Goal: Information Seeking & Learning: Check status

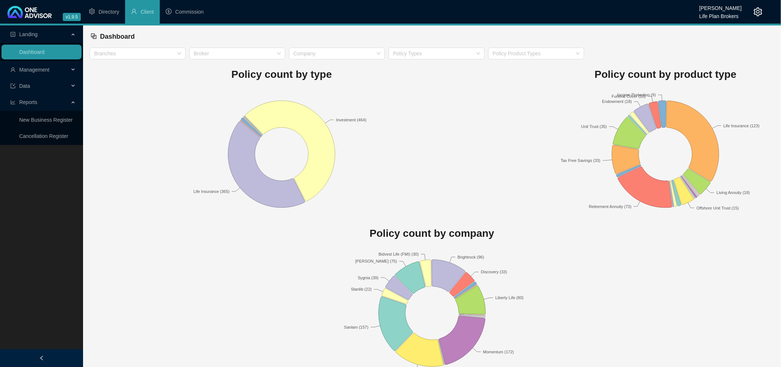
click at [42, 69] on span "Management" at bounding box center [34, 70] width 30 height 6
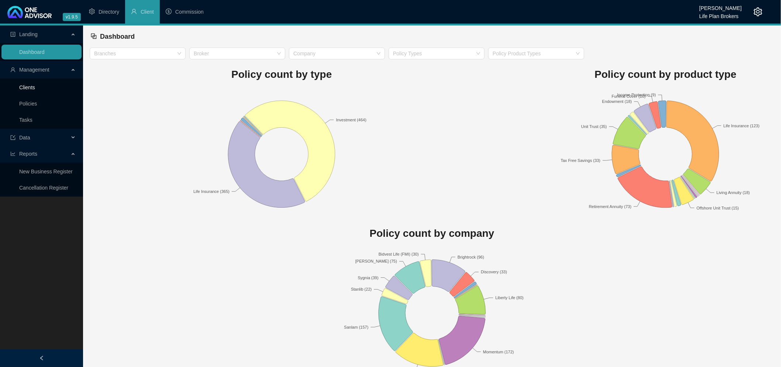
click at [33, 86] on link "Clients" at bounding box center [27, 88] width 16 height 6
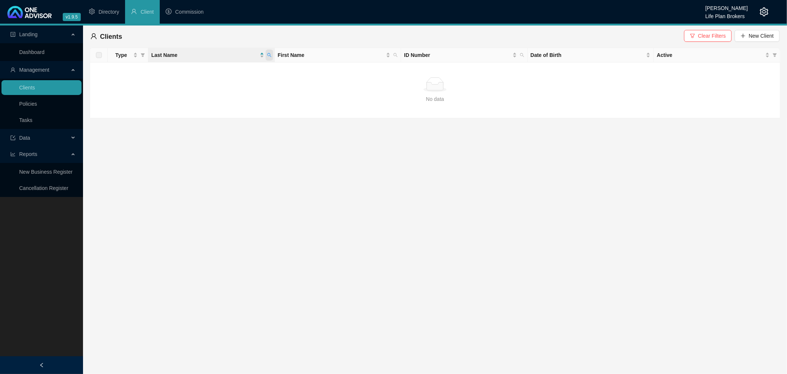
click at [270, 55] on icon "search" at bounding box center [269, 55] width 4 height 4
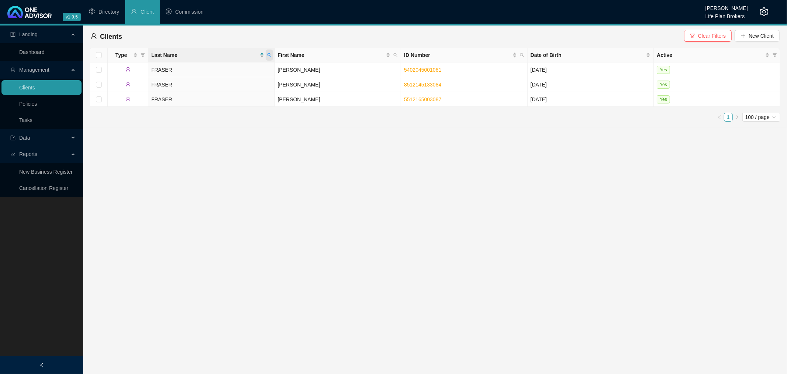
click at [270, 55] on icon "search" at bounding box center [269, 55] width 4 height 4
drag, startPoint x: 220, startPoint y: 71, endPoint x: 194, endPoint y: 71, distance: 26.2
click at [194, 71] on body "v1.9.5 [PERSON_NAME] Life Plan Brokers Directory Client Commission Landing Dash…" at bounding box center [393, 187] width 787 height 374
type input "[PERSON_NAME]"
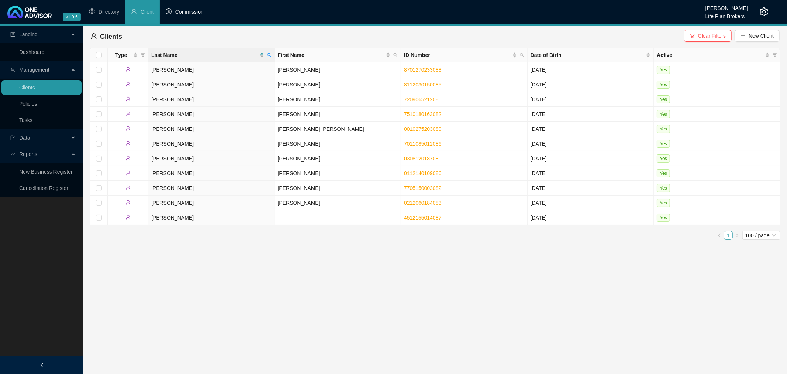
click at [192, 10] on span "Commission" at bounding box center [189, 12] width 28 height 6
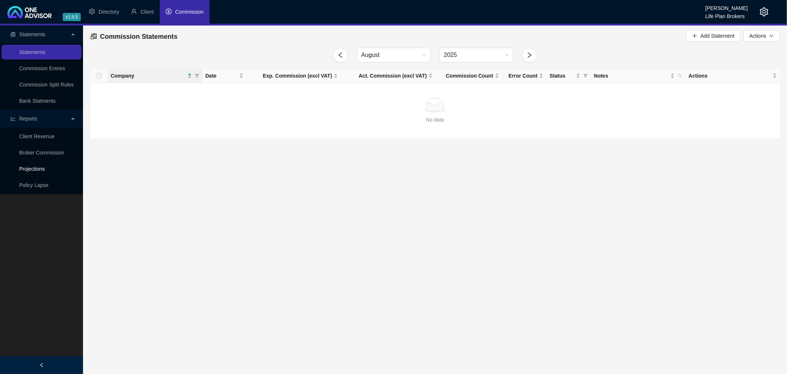
click at [35, 166] on link "Projections" at bounding box center [31, 169] width 25 height 6
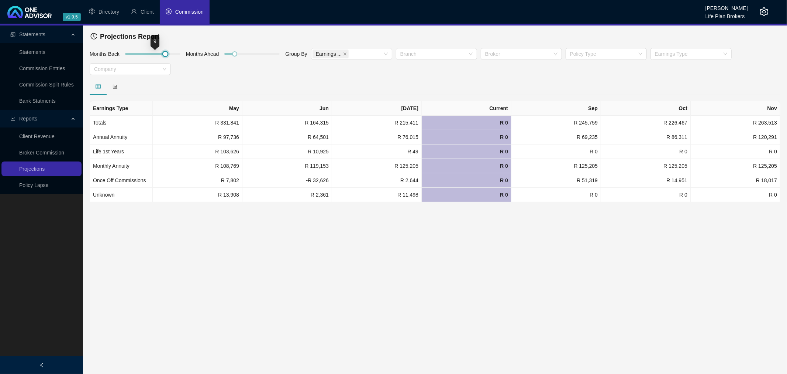
drag, startPoint x: 135, startPoint y: 52, endPoint x: 220, endPoint y: 53, distance: 85.3
click at [220, 53] on div "Months Back Months Ahead Group By Earnings ... Branch Broker Policy Type Earnin…" at bounding box center [435, 63] width 695 height 30
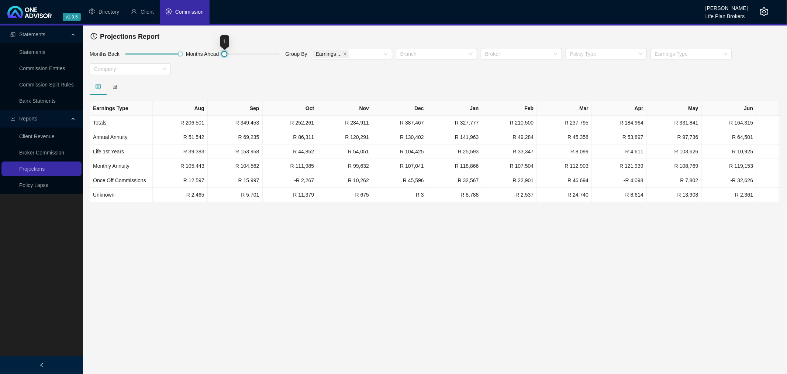
drag, startPoint x: 238, startPoint y: 54, endPoint x: 197, endPoint y: 58, distance: 40.4
click at [198, 58] on div "Months Back Months Ahead Group By Earnings ... Branch Broker Policy Type Earnin…" at bounding box center [435, 63] width 695 height 30
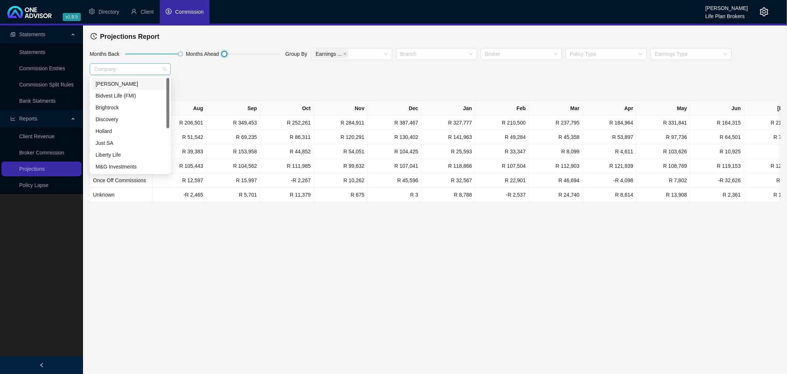
click at [159, 68] on div at bounding box center [126, 69] width 71 height 6
click at [160, 68] on div at bounding box center [126, 69] width 71 height 6
click at [343, 53] on icon "close" at bounding box center [345, 54] width 4 height 4
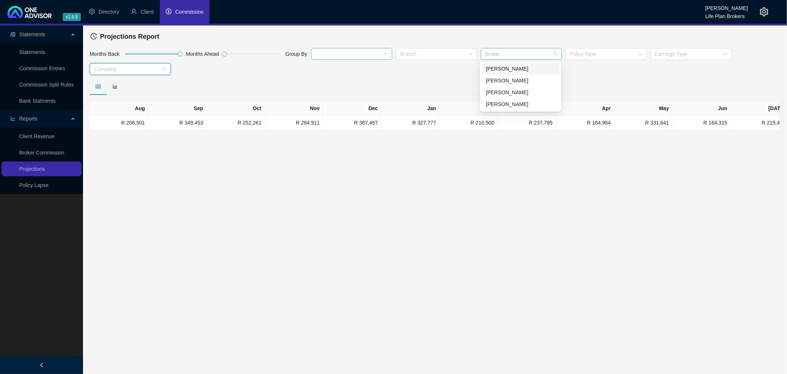
click at [542, 54] on div at bounding box center [517, 54] width 71 height 6
click at [502, 100] on div "[PERSON_NAME]" at bounding box center [520, 104] width 69 height 8
click at [118, 86] on div at bounding box center [115, 86] width 17 height 8
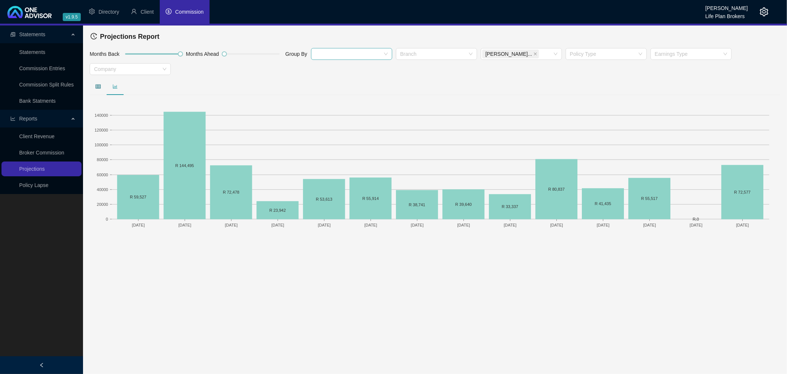
click at [100, 85] on icon "table" at bounding box center [98, 86] width 5 height 5
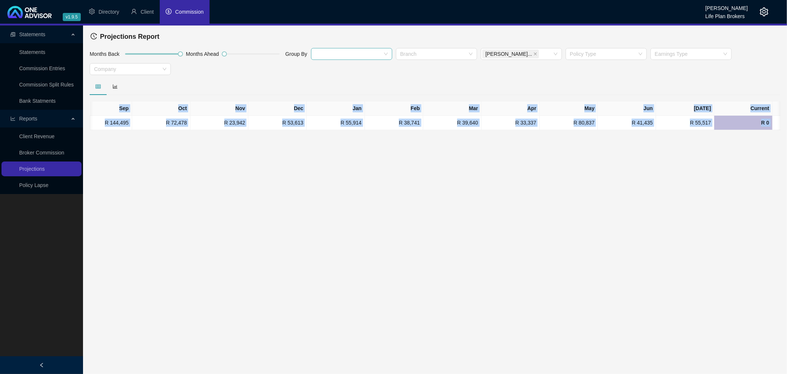
scroll to position [0, 125]
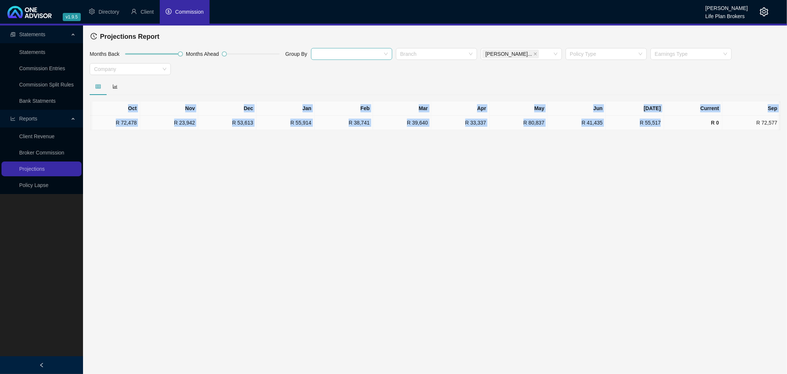
drag, startPoint x: 113, startPoint y: 106, endPoint x: 663, endPoint y: 127, distance: 550.4
click at [663, 127] on table "Aug Sep Oct Nov Dec Jan Feb Mar Apr May Jun [DATE] Current Sep R 59,527 R 144,4…" at bounding box center [373, 115] width 816 height 29
copy table "Aug Sep Oct Nov Dec Jan Feb Mar Apr May Jun [DATE] Current Sep R 59,527 R 144,4…"
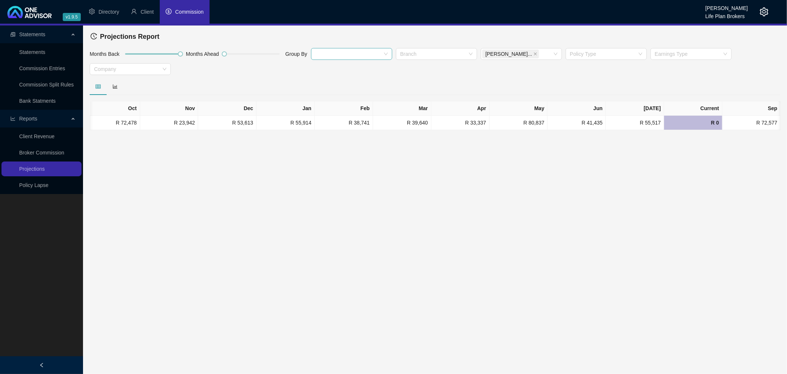
click at [423, 210] on main "Statements Statements Commission Entries Commission Split Rules Bank Statments …" at bounding box center [393, 199] width 787 height 348
drag, startPoint x: 179, startPoint y: 53, endPoint x: 54, endPoint y: 53, distance: 125.5
click at [54, 53] on div "Statements Statements Commission Entries Commission Split Rules Bank Statments …" at bounding box center [393, 77] width 787 height 104
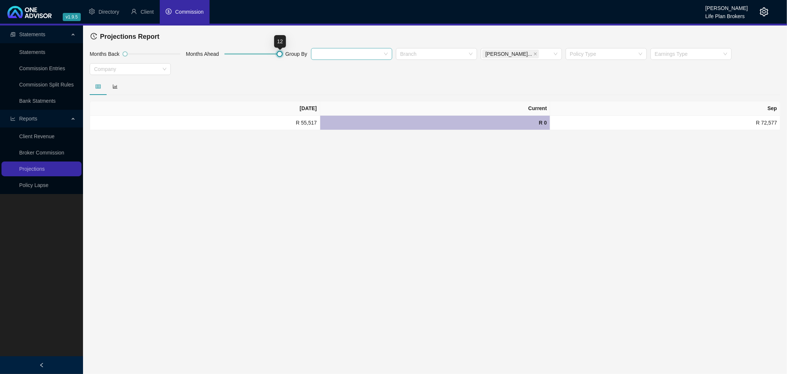
drag, startPoint x: 224, startPoint y: 52, endPoint x: 313, endPoint y: 49, distance: 89.4
click at [313, 49] on div "Months Back Months Ahead Group By [PERSON_NAME]... Policy Type Earnings Type Co…" at bounding box center [435, 63] width 695 height 30
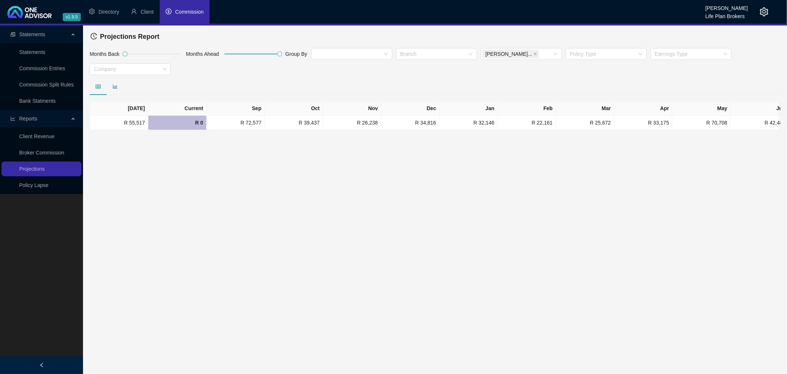
click at [114, 86] on icon "bar-chart" at bounding box center [115, 86] width 5 height 5
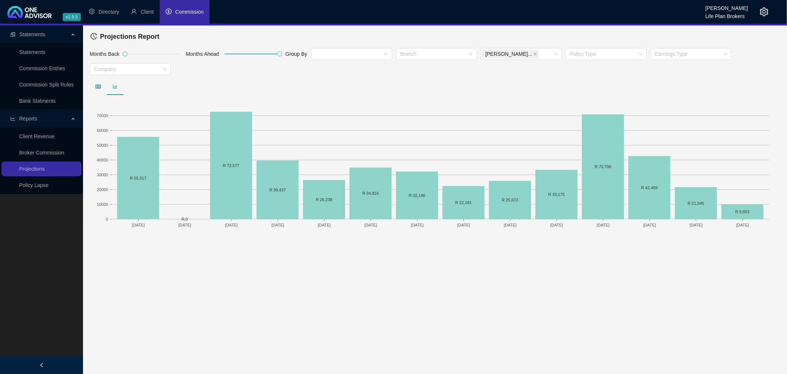
click at [97, 86] on icon "table" at bounding box center [98, 86] width 5 height 5
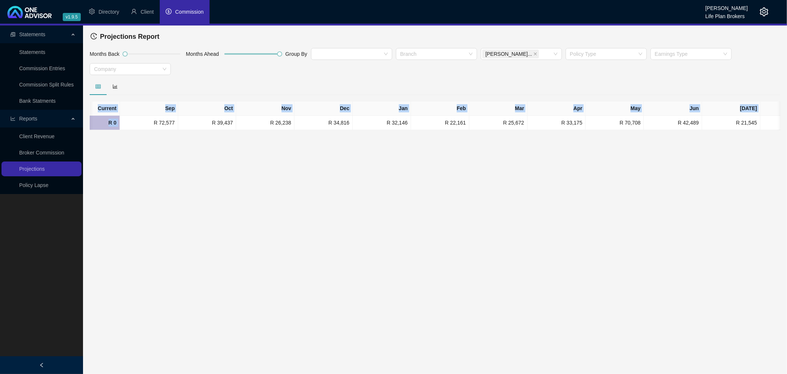
scroll to position [0, 125]
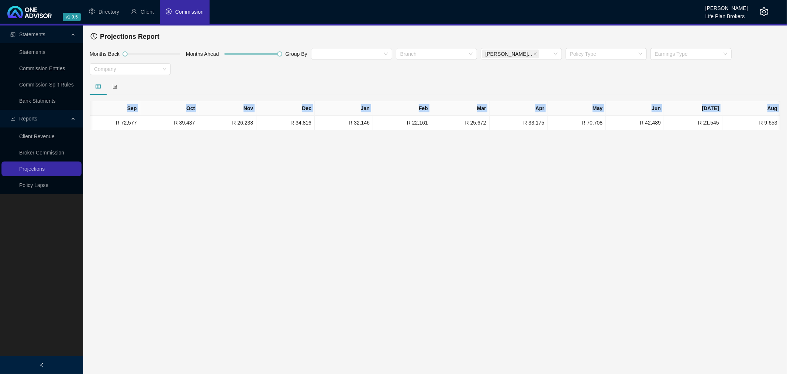
drag, startPoint x: 227, startPoint y: 119, endPoint x: 787, endPoint y: 131, distance: 559.7
click at [781, 130] on div "Projections Report Months Back Months Ahead Group By [PERSON_NAME]... Policy Ty…" at bounding box center [435, 77] width 704 height 104
copy table "[DATE] Current Sep Oct Nov Dec Jan Feb Mar Apr May Jun [DATE] Aug R 55,517 R 0"
click at [760, 10] on icon "setting" at bounding box center [764, 11] width 9 height 9
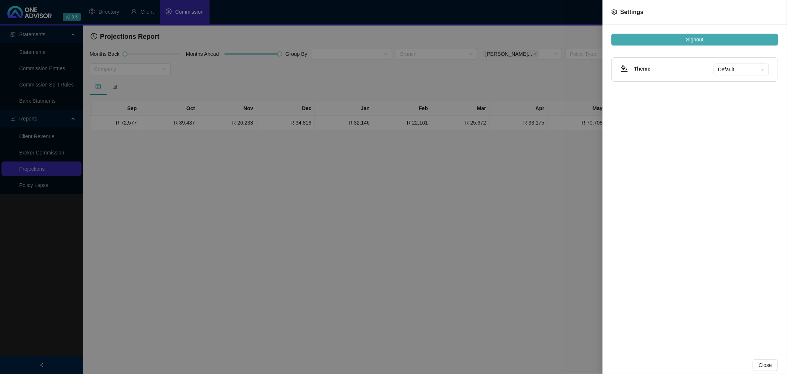
click at [692, 42] on span "Signout" at bounding box center [694, 39] width 17 height 8
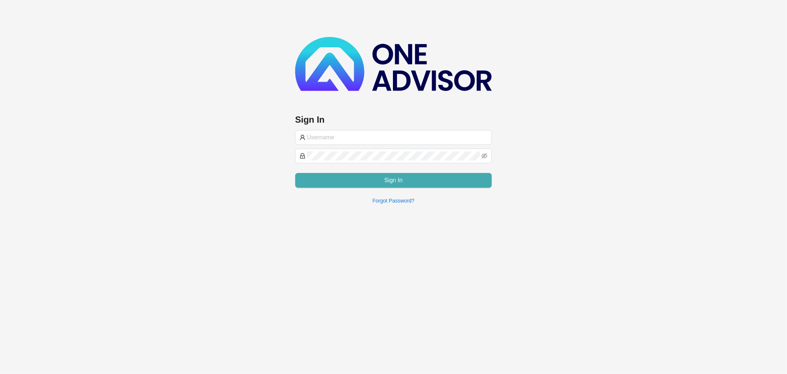
click at [400, 182] on span "Sign In" at bounding box center [394, 180] width 18 height 9
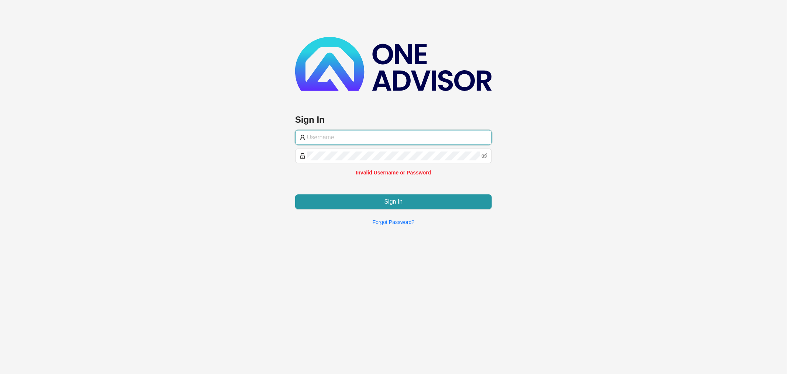
click at [337, 138] on input "text" at bounding box center [397, 137] width 181 height 9
type input "[PERSON_NAME][EMAIL_ADDRESS][DOMAIN_NAME]"
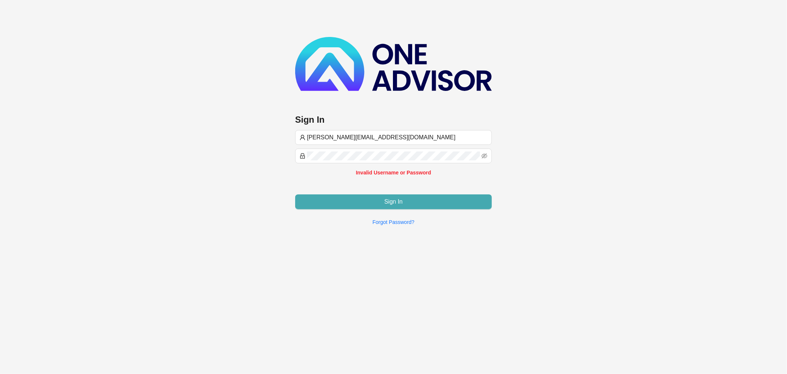
click at [374, 197] on button "Sign In" at bounding box center [393, 201] width 197 height 15
